Goal: Task Accomplishment & Management: Manage account settings

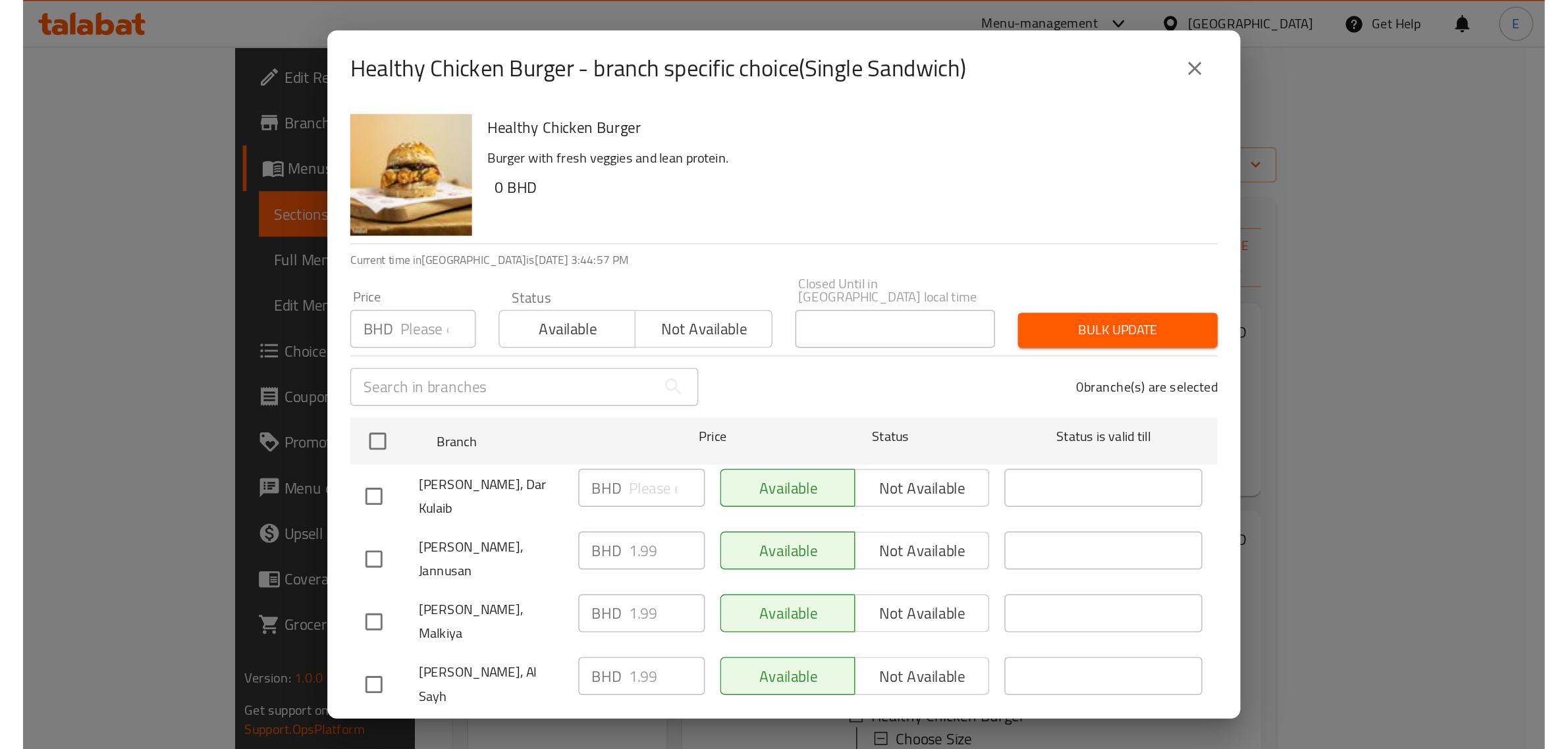
scroll to position [20, 0]
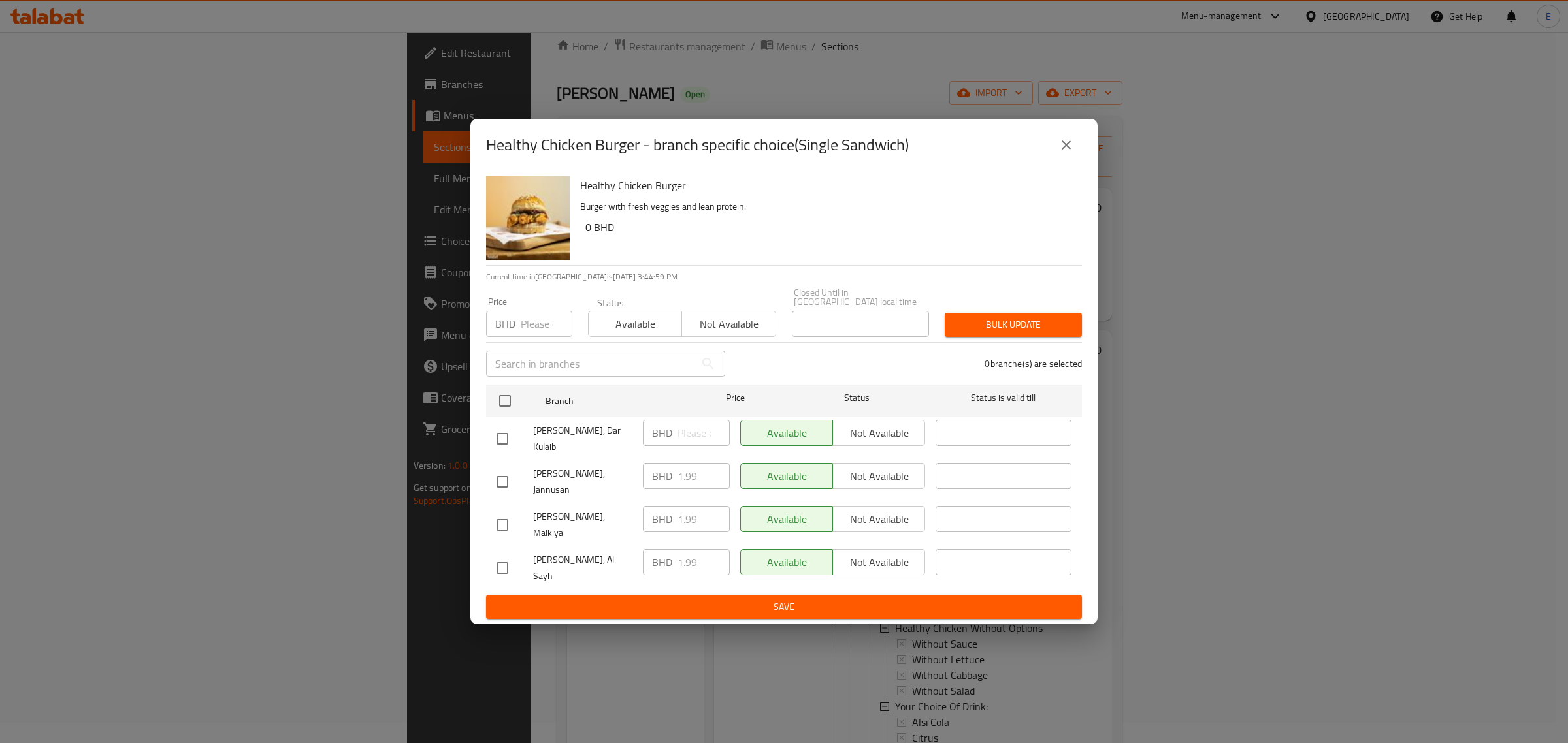
click at [1045, 160] on div "Healthy Chicken Burger - branch specific choice(Single Sandwich)" at bounding box center [784, 145] width 596 height 32
drag, startPoint x: 1065, startPoint y: 172, endPoint x: 1099, endPoint y: 161, distance: 35.7
click at [1045, 153] on icon "close" at bounding box center [1066, 144] width 15 height 15
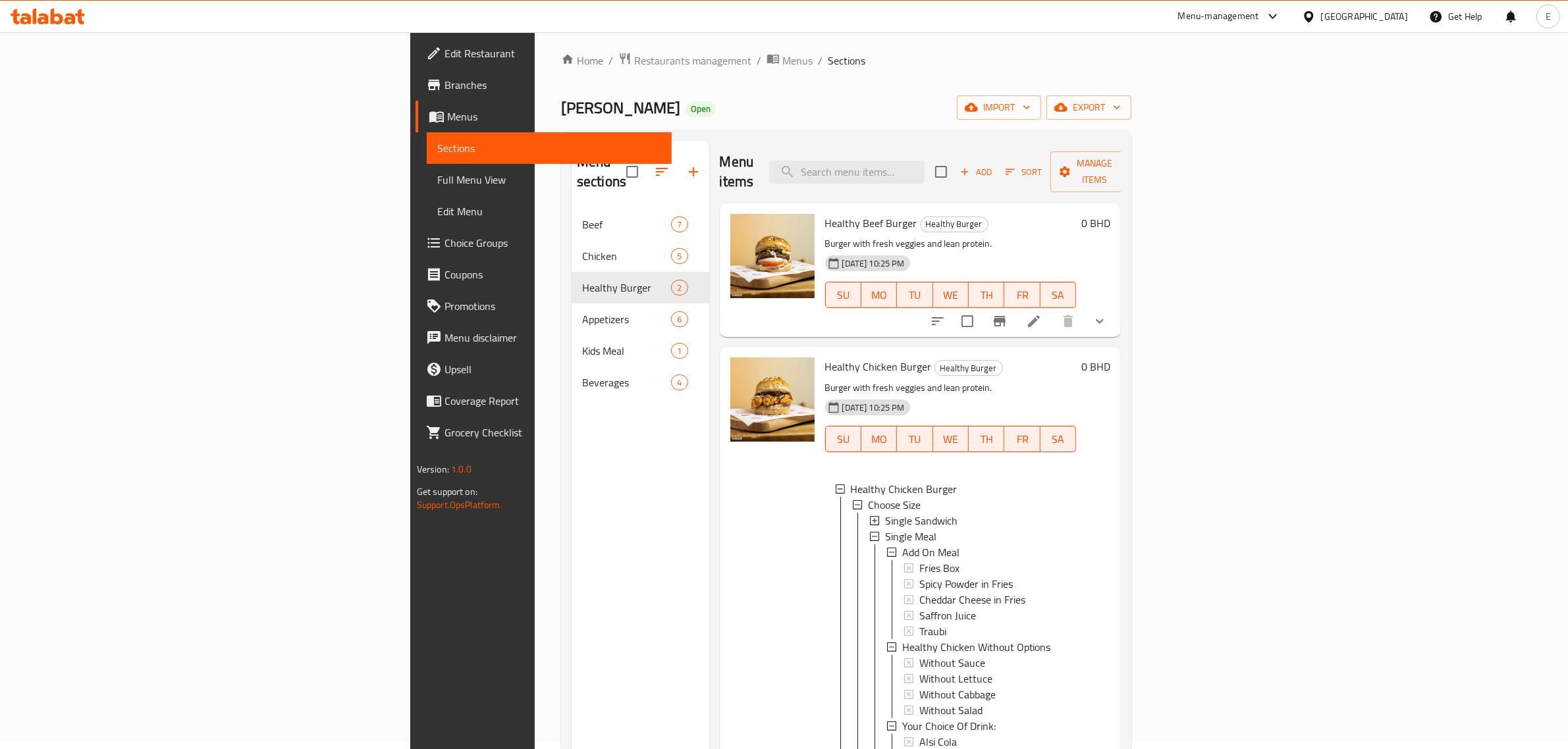
scroll to position [0, 0]
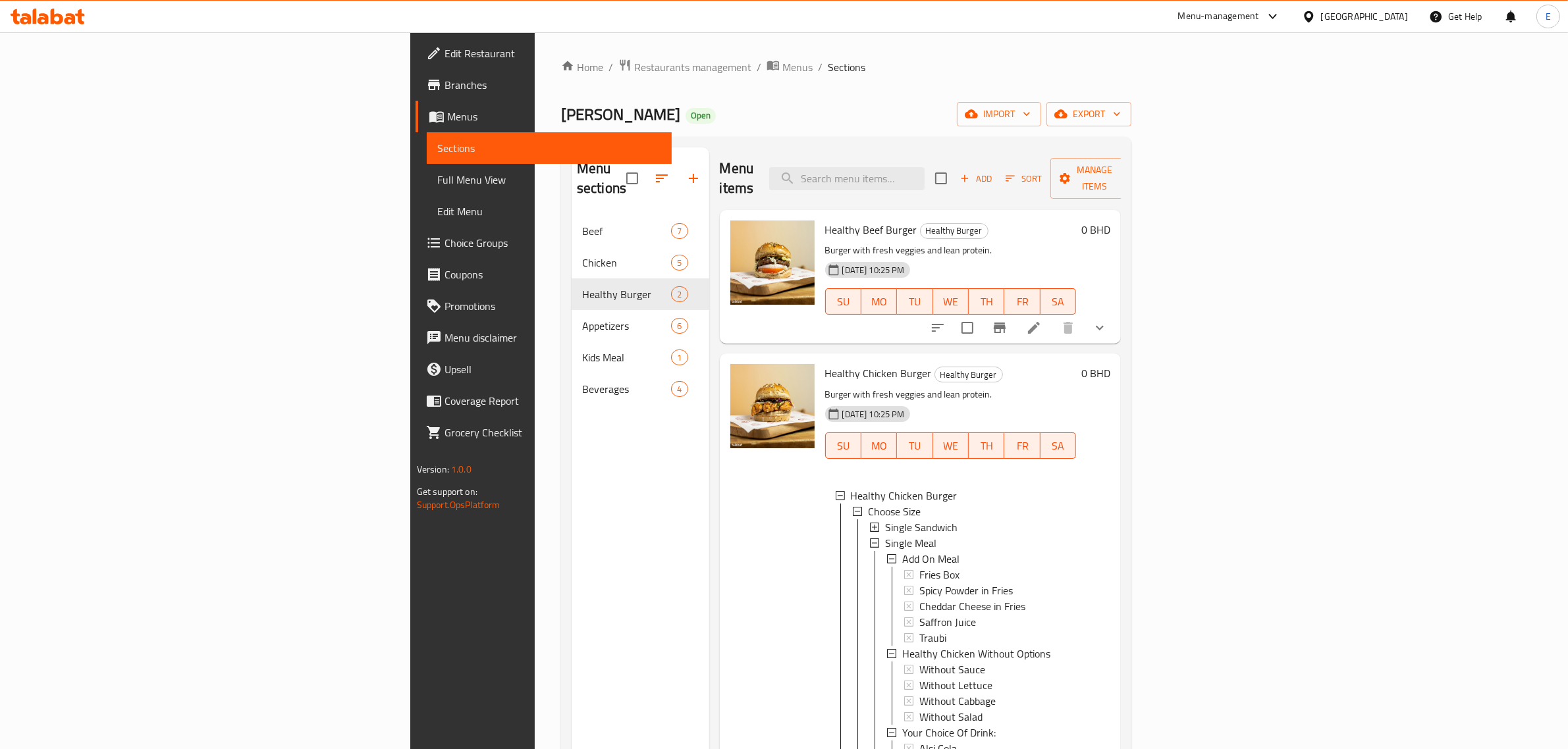
click at [49, 9] on icon at bounding box center [48, 16] width 74 height 16
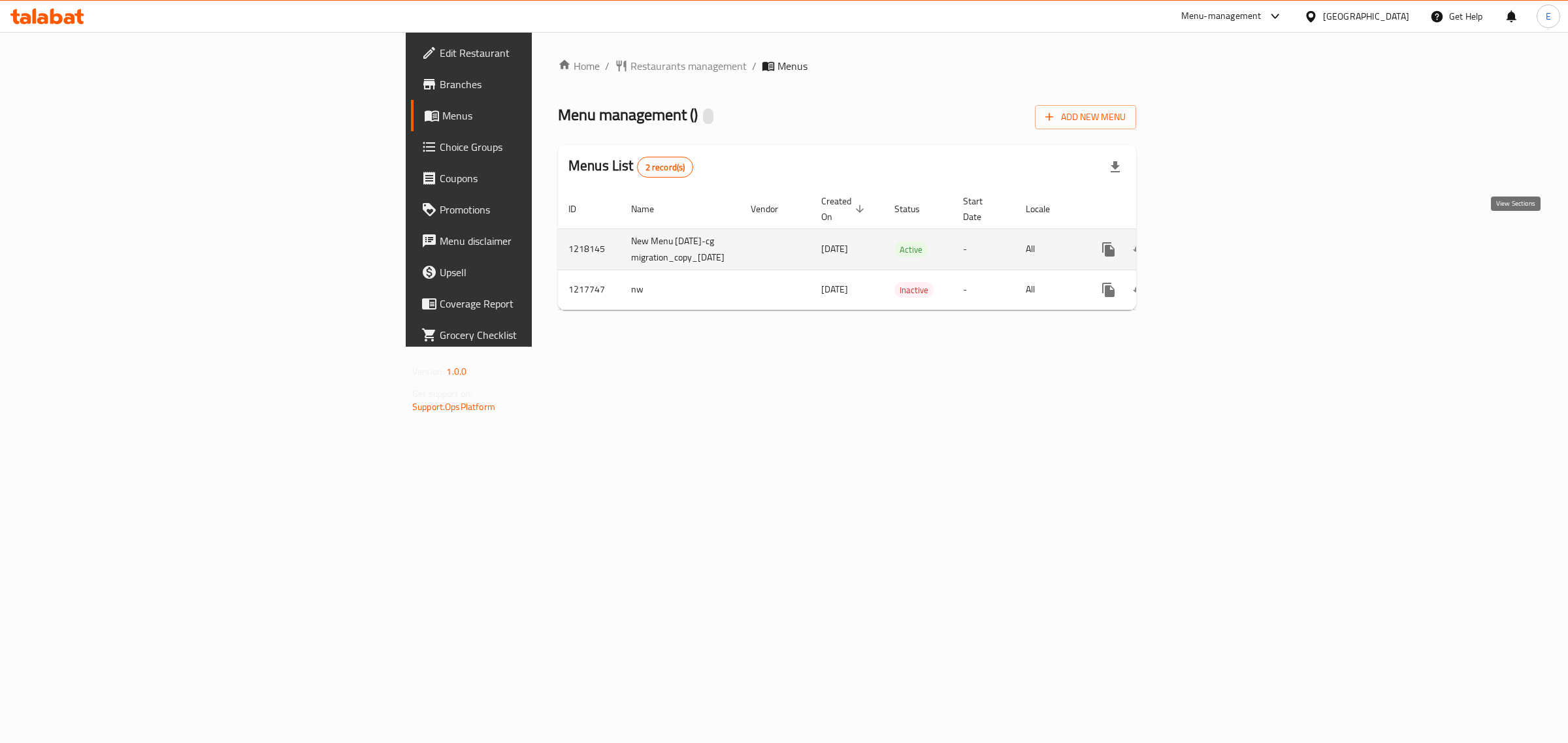
click at [1219, 234] on link "enhanced table" at bounding box center [1203, 249] width 32 height 32
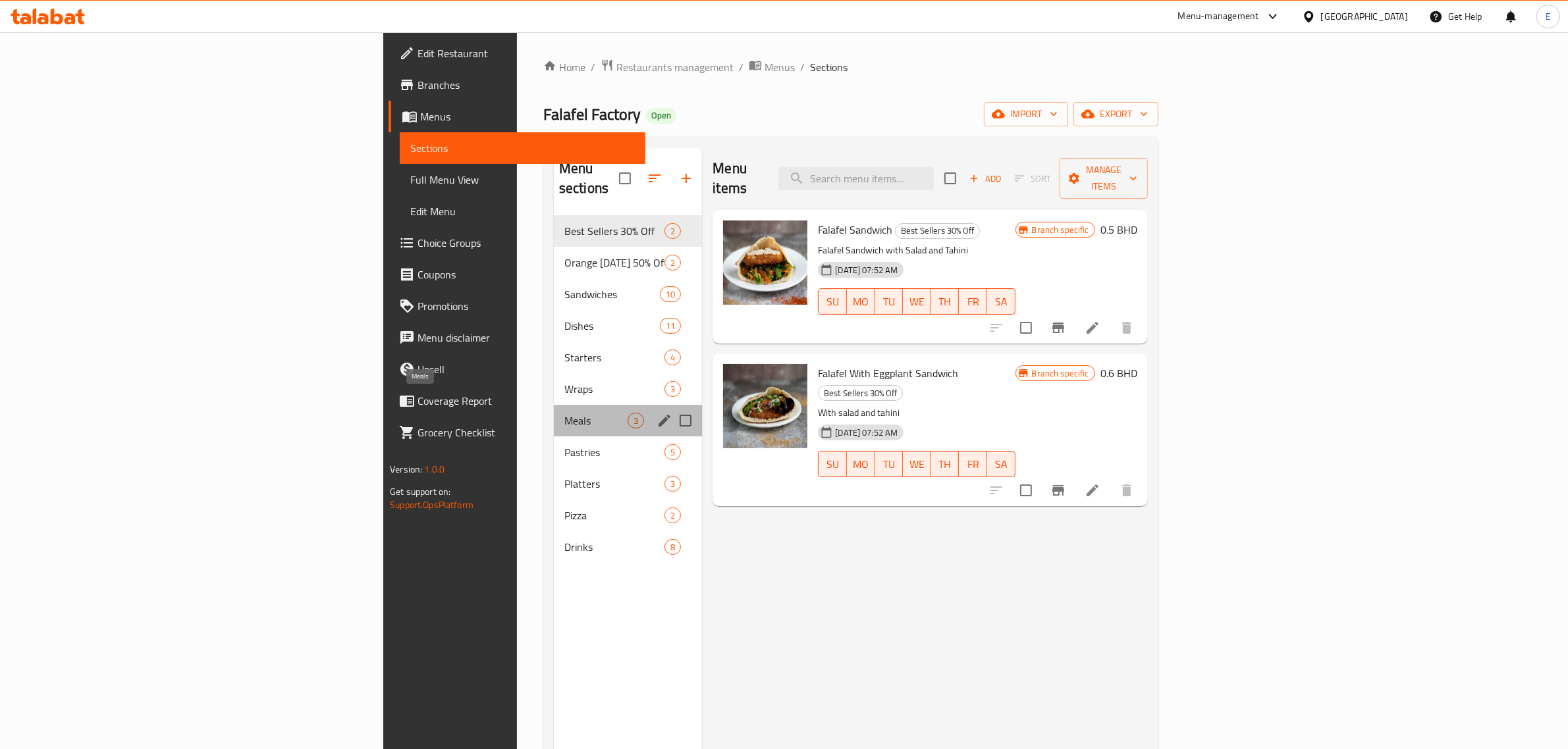
click at [564, 413] on span "Meals" at bounding box center [596, 420] width 63 height 16
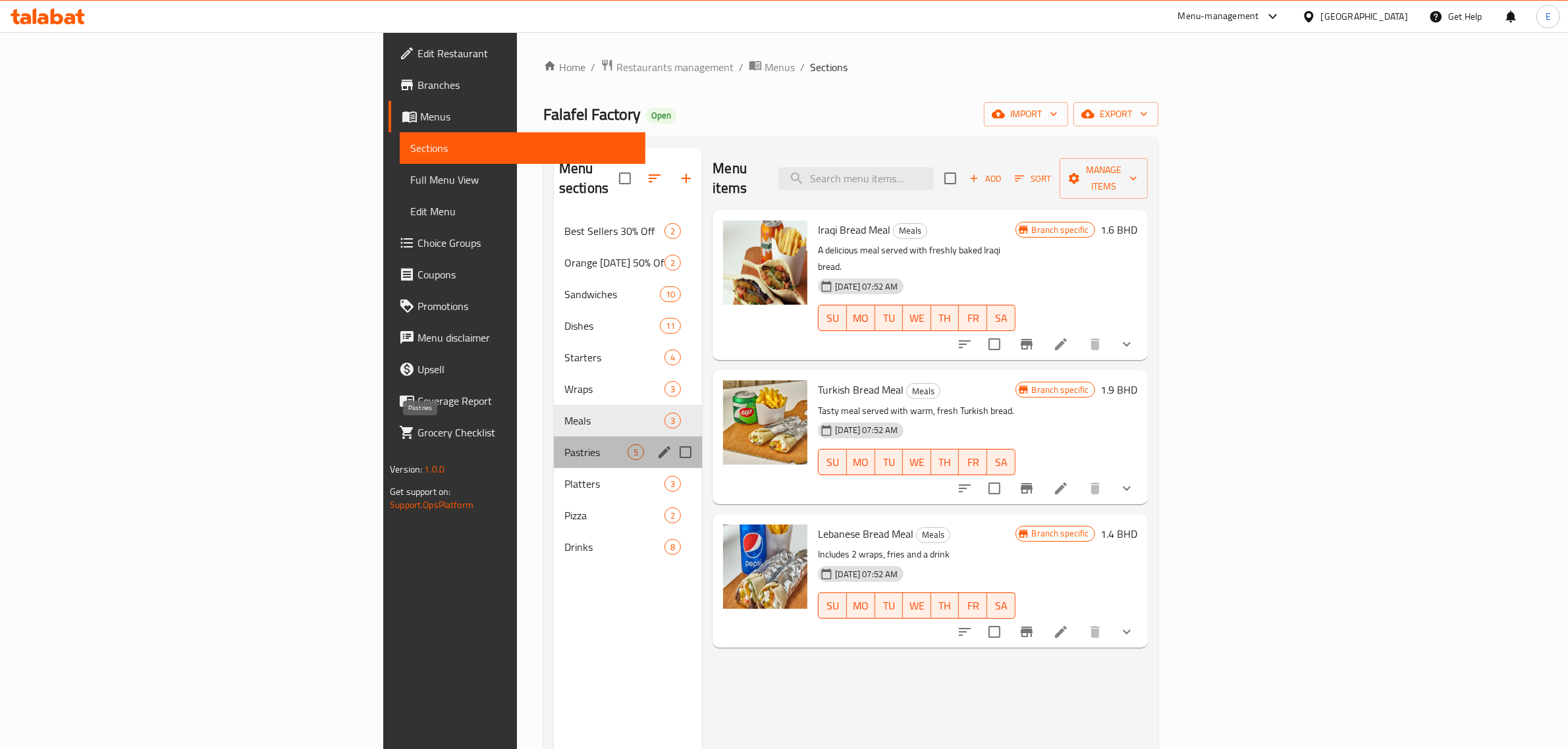
click at [564, 445] on span "Pastries" at bounding box center [596, 452] width 63 height 16
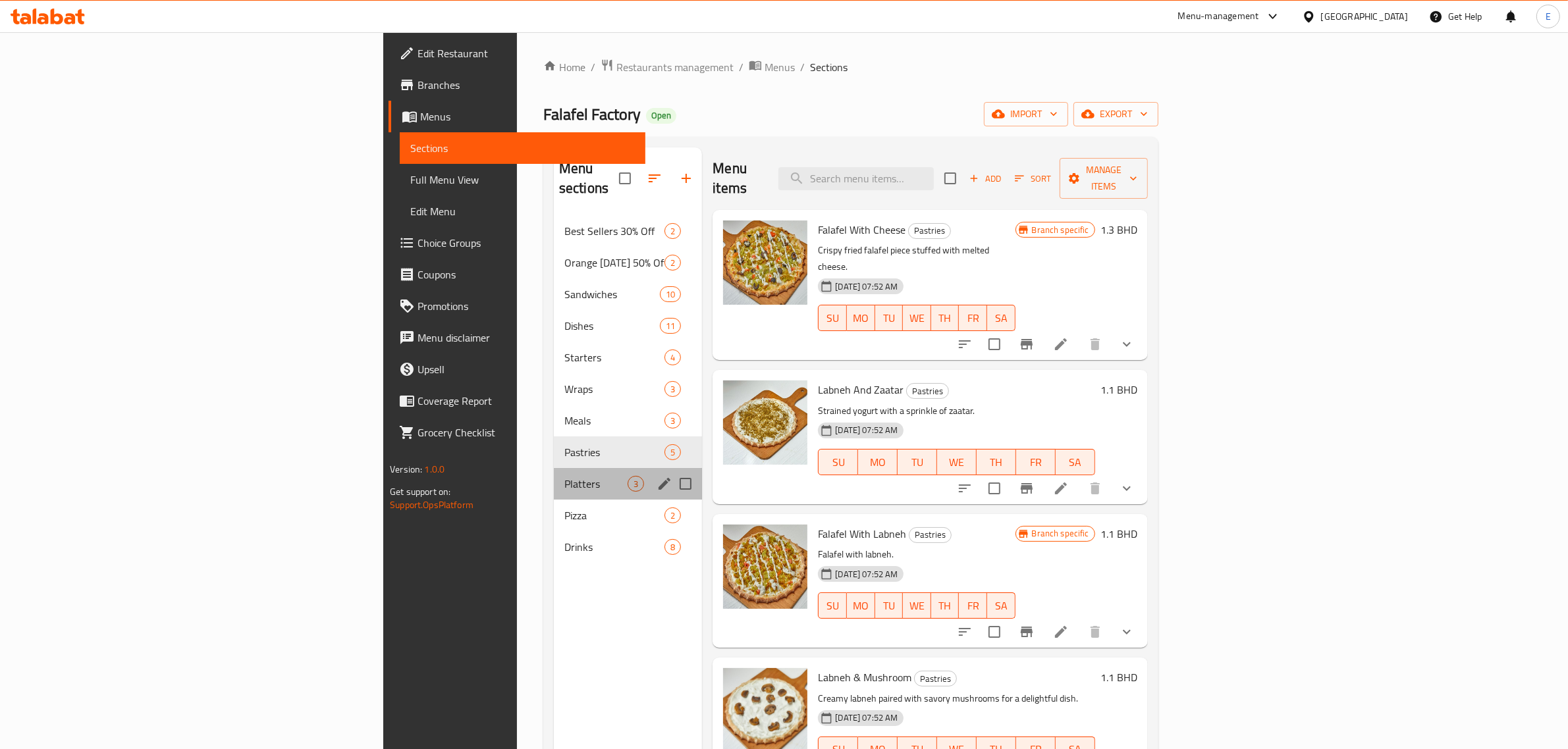
click at [554, 475] on div "Platters 3" at bounding box center [627, 484] width 148 height 32
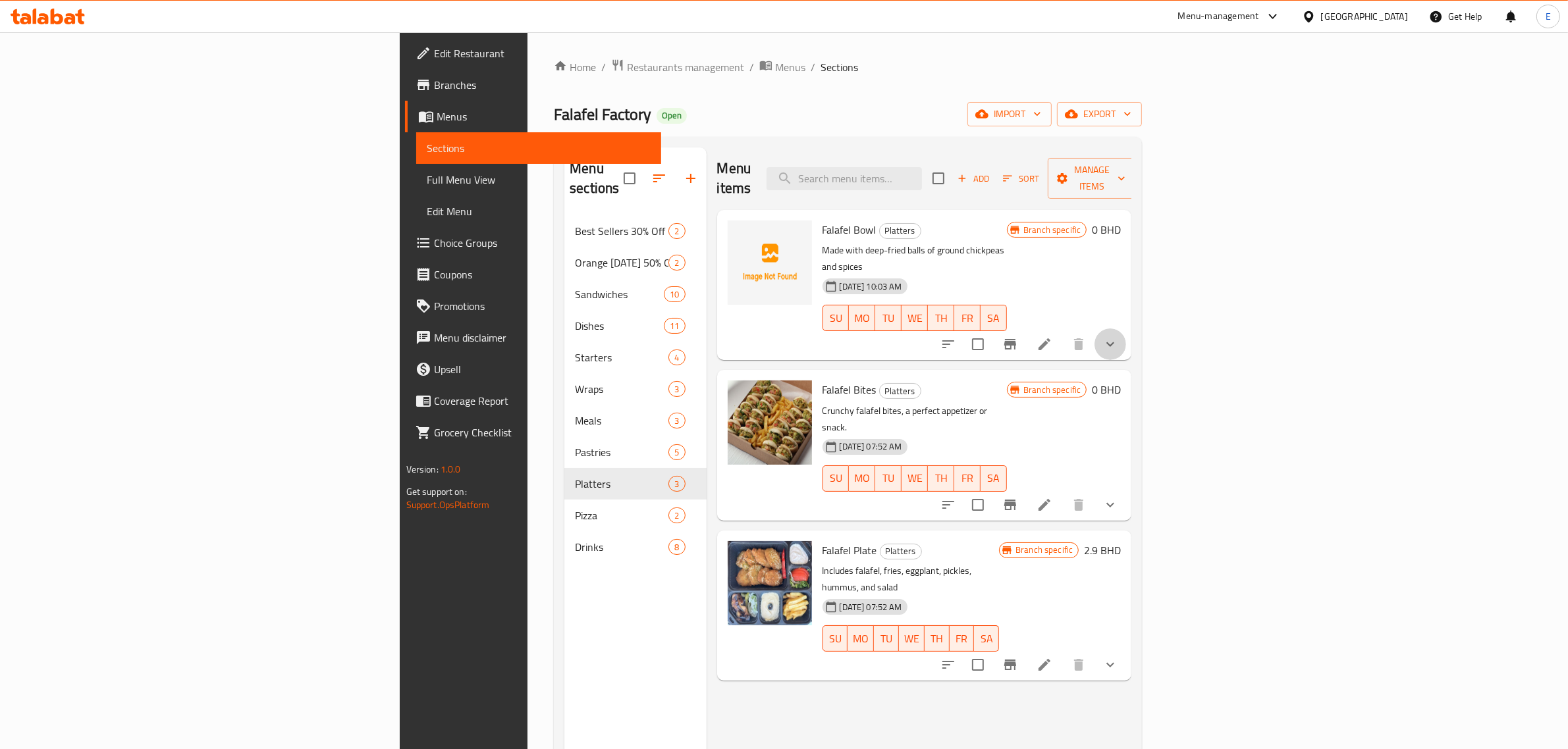
click at [1126, 329] on button "show more" at bounding box center [1110, 344] width 32 height 32
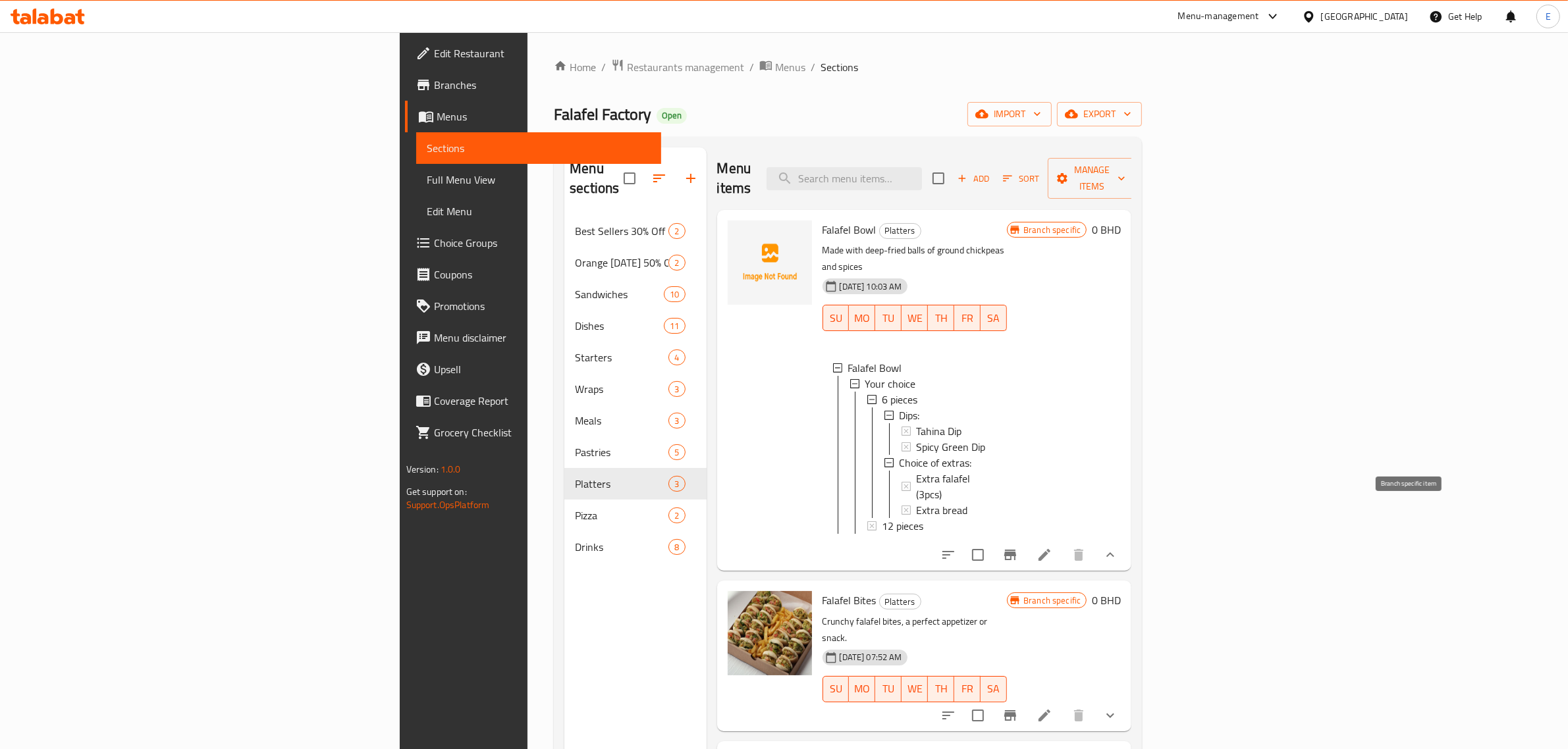
click at [1018, 547] on icon "Branch-specific-item" at bounding box center [1010, 555] width 16 height 16
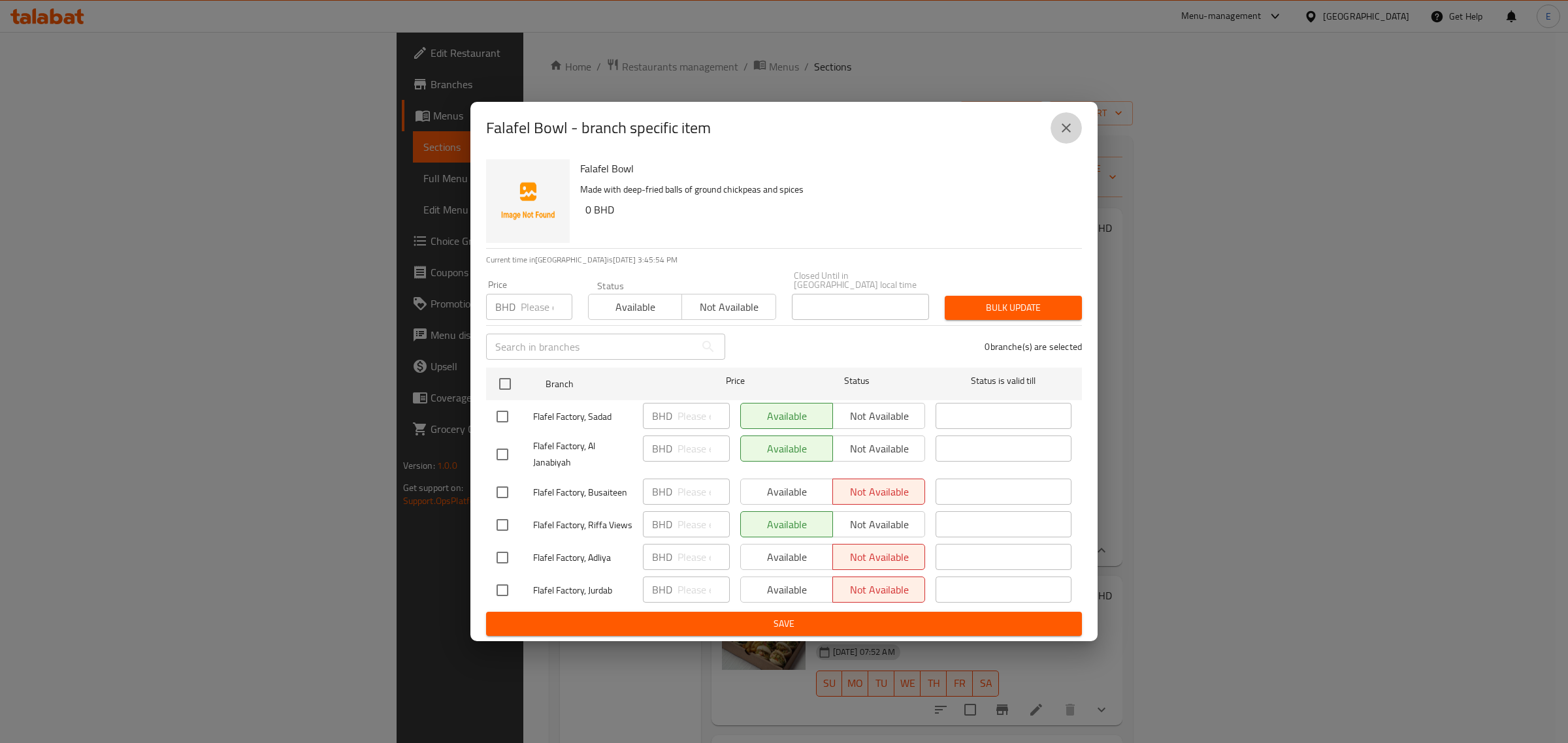
click at [1073, 134] on icon "close" at bounding box center [1066, 128] width 15 height 15
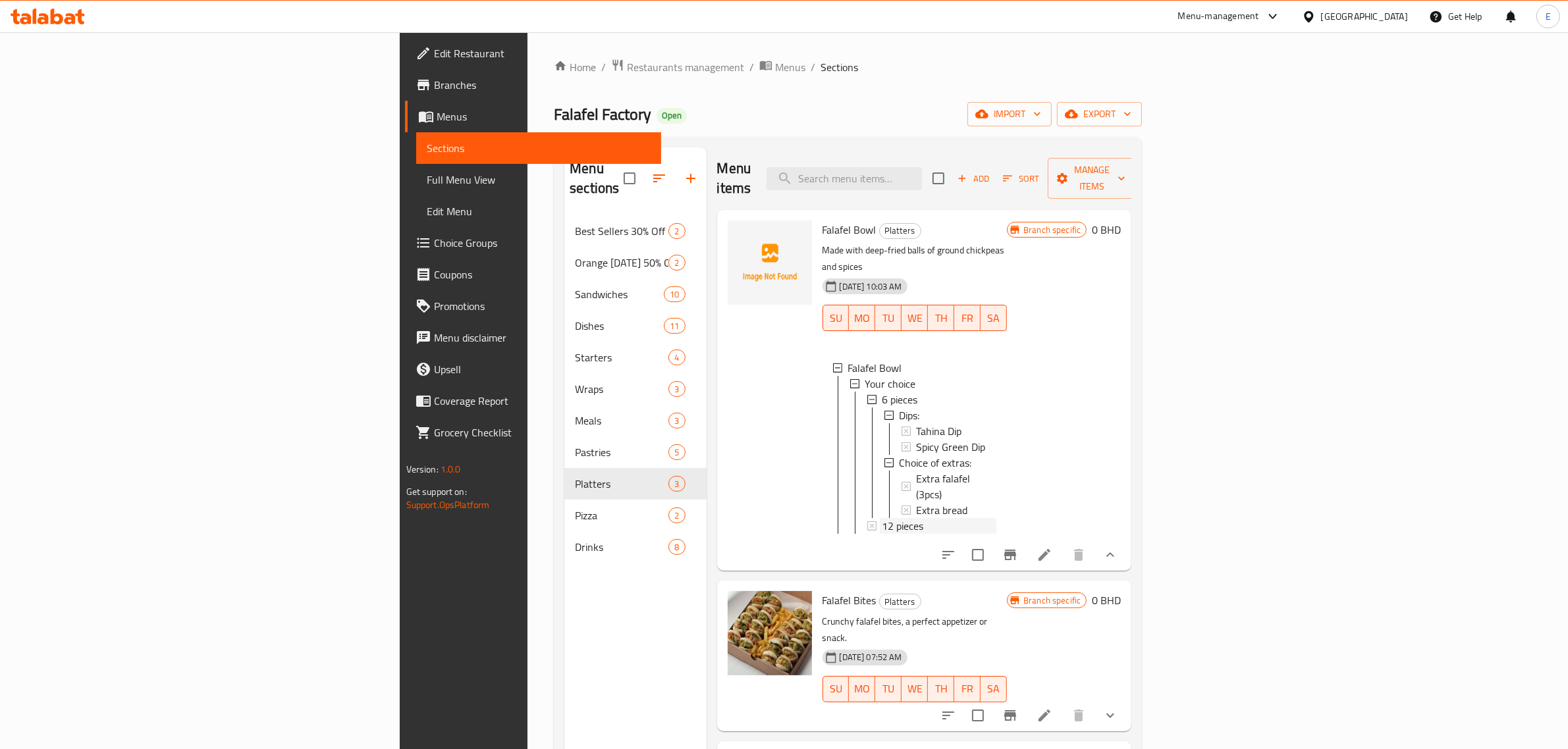
click at [882, 518] on div "12 pieces" at bounding box center [939, 526] width 114 height 16
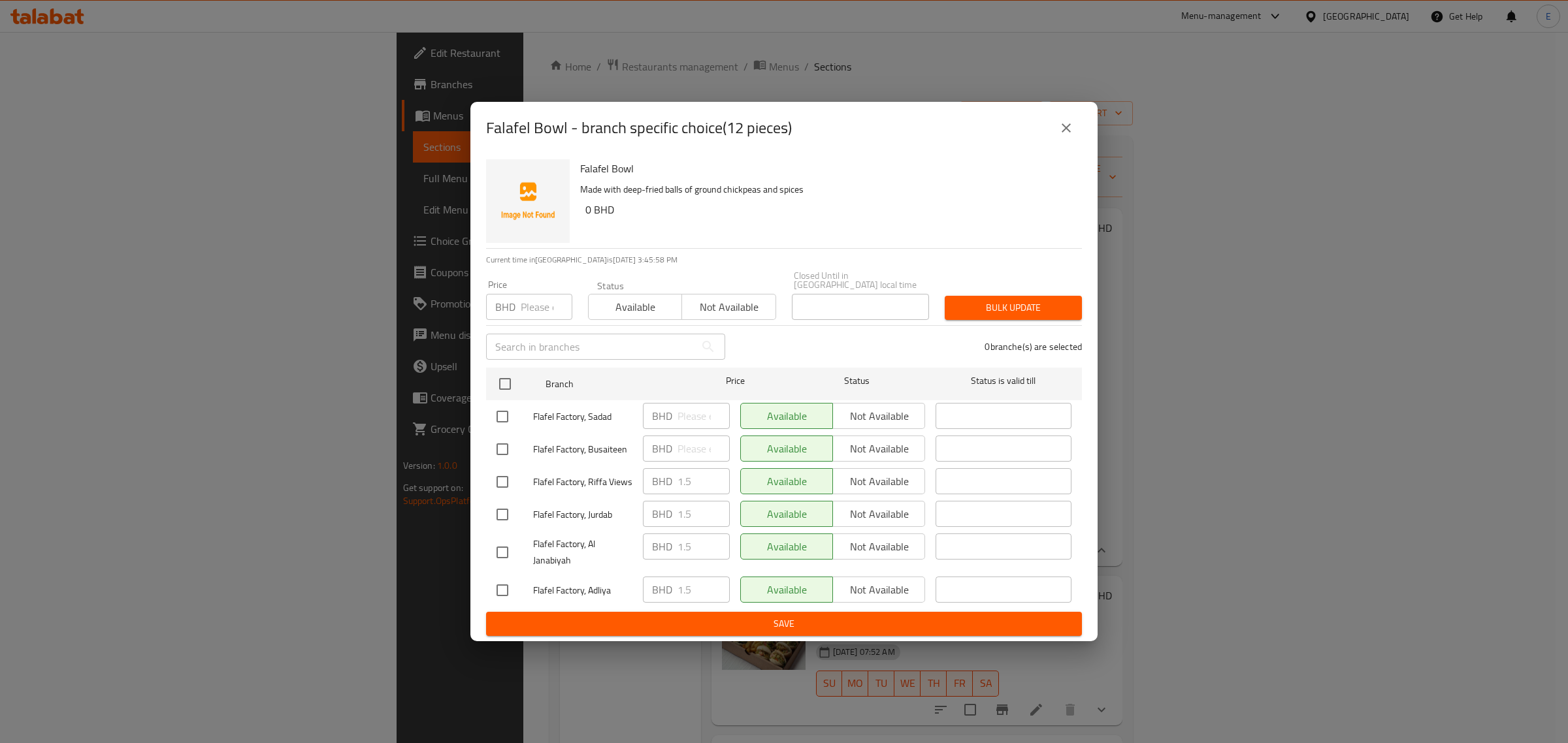
click at [1053, 144] on div "Falafel Bowl - branch specific choice(12 pieces)" at bounding box center [784, 128] width 596 height 32
drag, startPoint x: 1063, startPoint y: 135, endPoint x: 1037, endPoint y: 138, distance: 26.2
click at [1063, 136] on icon "close" at bounding box center [1066, 128] width 15 height 15
